Goal: Task Accomplishment & Management: Manage account settings

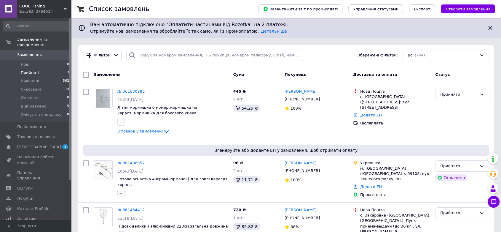
click at [27, 70] on span "Прийняті" at bounding box center [30, 72] width 18 height 5
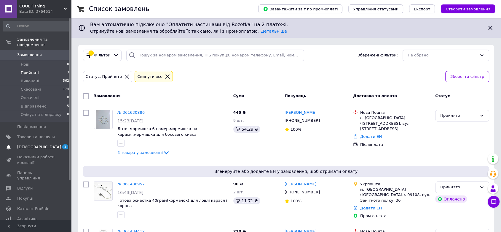
click at [17, 145] on link "[DEMOGRAPHIC_DATA] 1 0" at bounding box center [36, 147] width 73 height 10
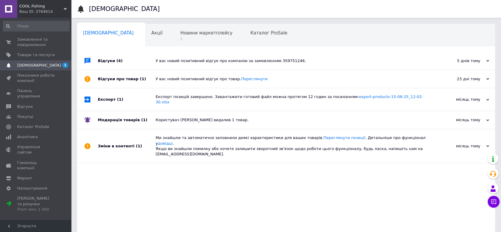
click at [167, 18] on div "Сповіщення Сповіщення 0 Акції 0 Новини маркетплейсу 1 Каталог ProSale 0 Навчанн…" at bounding box center [286, 119] width 430 height 239
click at [180, 34] on span "Новини маркетплейсу" at bounding box center [206, 32] width 52 height 5
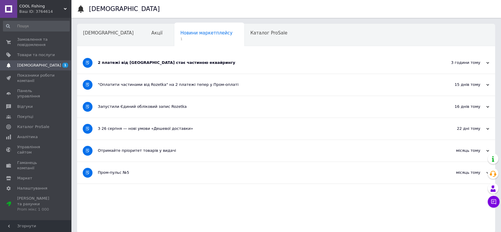
click at [177, 65] on div "2 платежі від [GEOGRAPHIC_DATA] стає частиною еквайрингу" at bounding box center [264, 62] width 332 height 5
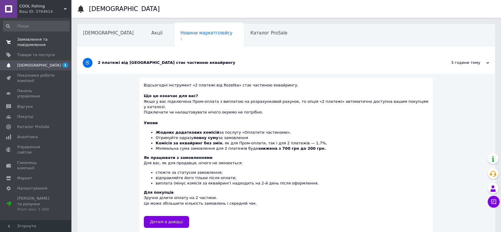
click at [29, 41] on span "Замовлення та повідомлення" at bounding box center [36, 42] width 38 height 11
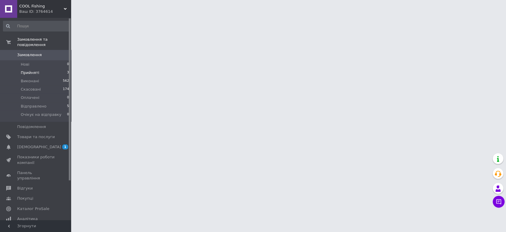
click at [42, 69] on li "Прийняті 3" at bounding box center [36, 73] width 73 height 8
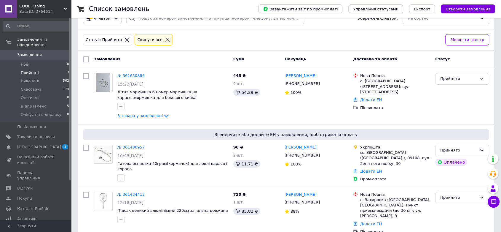
scroll to position [40, 0]
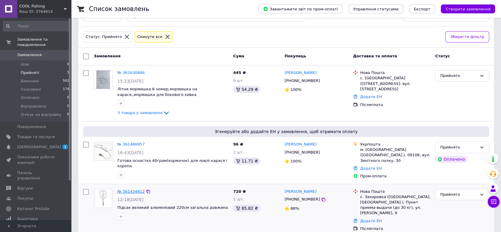
click at [133, 189] on link "№ 361434412" at bounding box center [130, 191] width 27 height 4
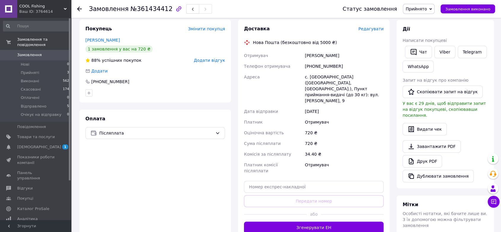
scroll to position [66, 0]
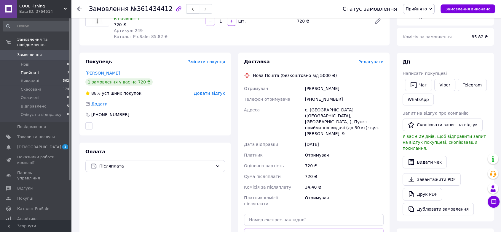
click at [43, 69] on li "Прийняті 3" at bounding box center [36, 73] width 73 height 8
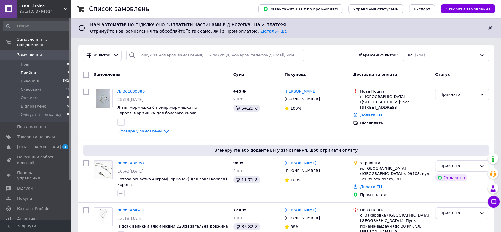
click at [32, 70] on span "Прийняті" at bounding box center [30, 72] width 18 height 5
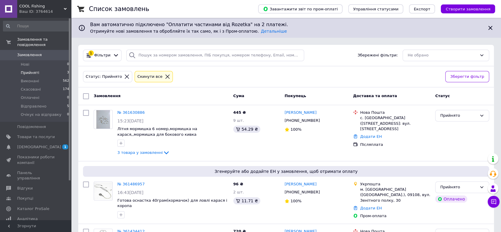
scroll to position [33, 0]
